Goal: Obtain resource: Obtain resource

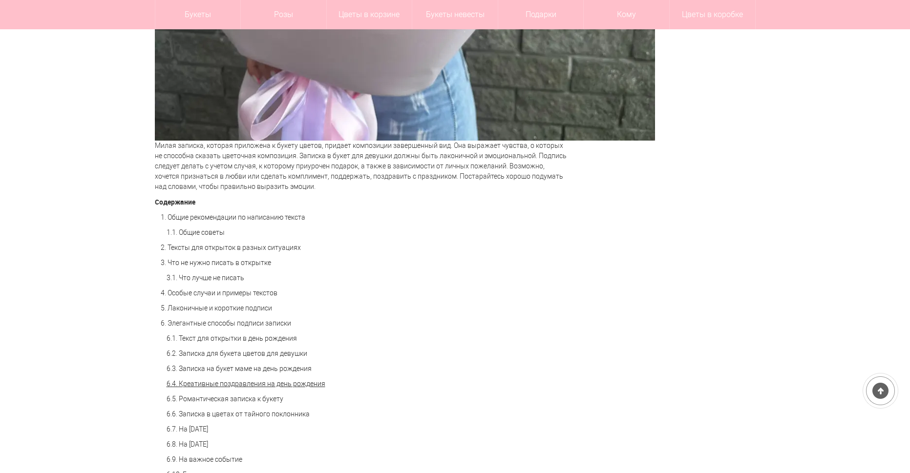
scroll to position [781, 0]
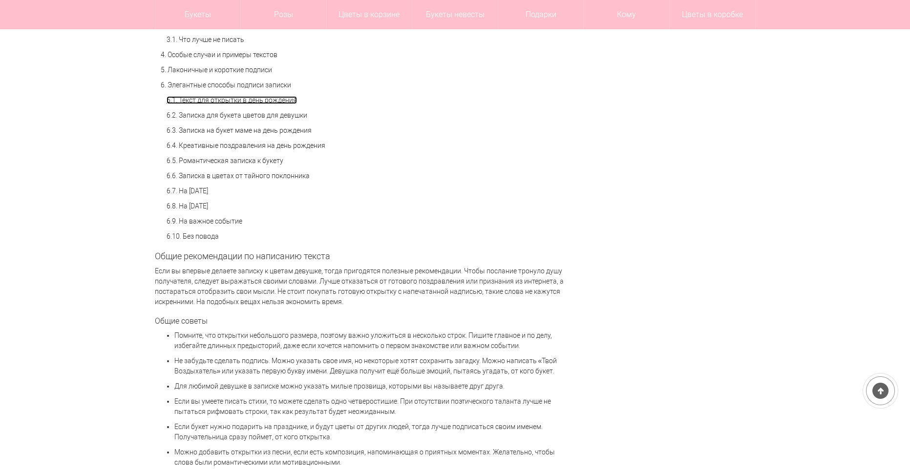
click at [219, 104] on link "6.1. Текст для открытки в день рождения" at bounding box center [232, 100] width 130 height 8
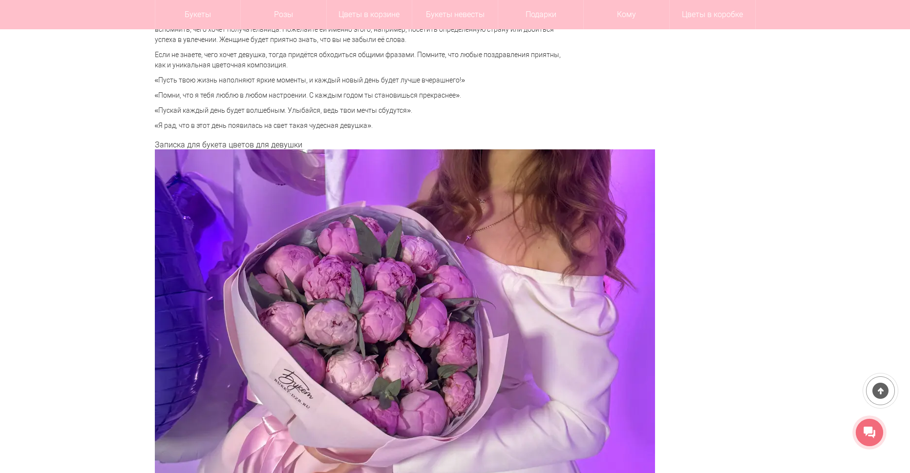
drag, startPoint x: 161, startPoint y: 110, endPoint x: 406, endPoint y: 111, distance: 245.2
click at [406, 111] on p "«Пускай каждый день будет волшебным. Улыбайся, ведь твои мечты сбудутся»." at bounding box center [362, 110] width 415 height 10
copy p "Пускай каждый день будет волшебным. Улыбайся, ведь твои мечты сбудутся"
click at [440, 107] on p "«Пускай каждый день будет волшебным. Улыбайся, ведь твои мечты сбудутся»." at bounding box center [362, 110] width 415 height 10
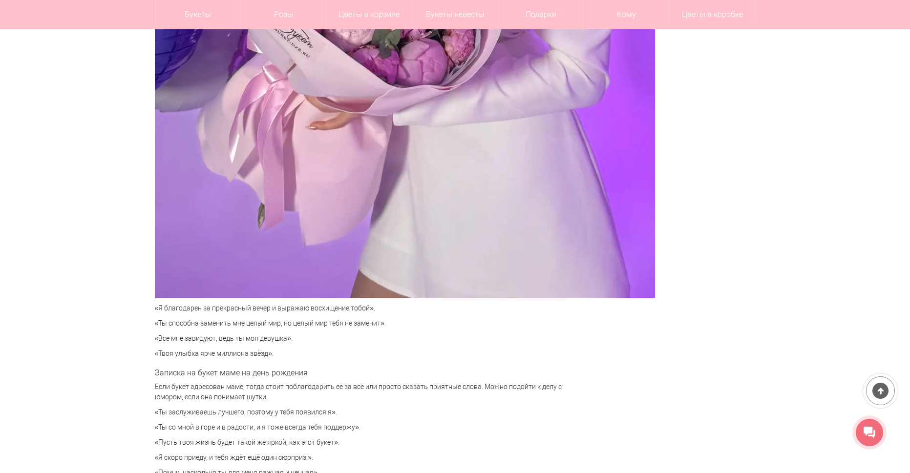
scroll to position [2959, 0]
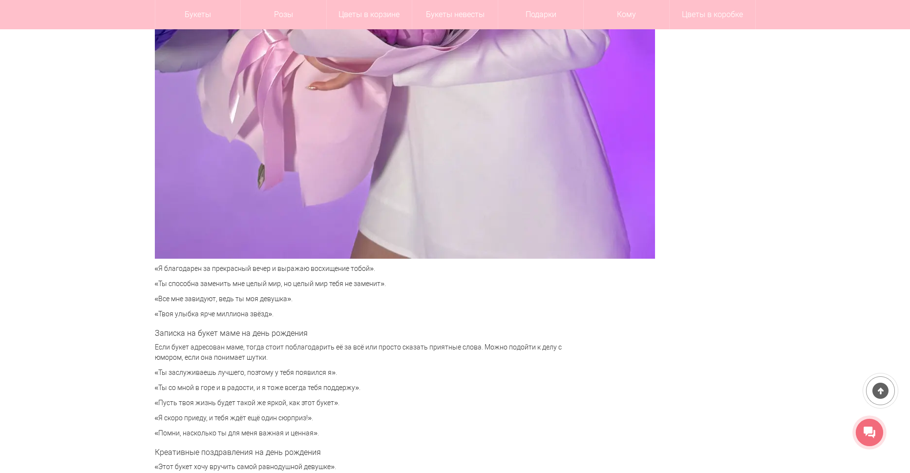
drag, startPoint x: 159, startPoint y: 370, endPoint x: 331, endPoint y: 371, distance: 171.9
click at [331, 371] on p "«Ты заслуживаешь лучшего, поэтому у тебя появился я»." at bounding box center [362, 373] width 415 height 10
copy p "Ты заслуживаешь лучшего, поэтому у тебя появился я"
click at [403, 376] on p "«Ты заслуживаешь лучшего, поэтому у тебя появился я»." at bounding box center [362, 373] width 415 height 10
